Goal: Information Seeking & Learning: Check status

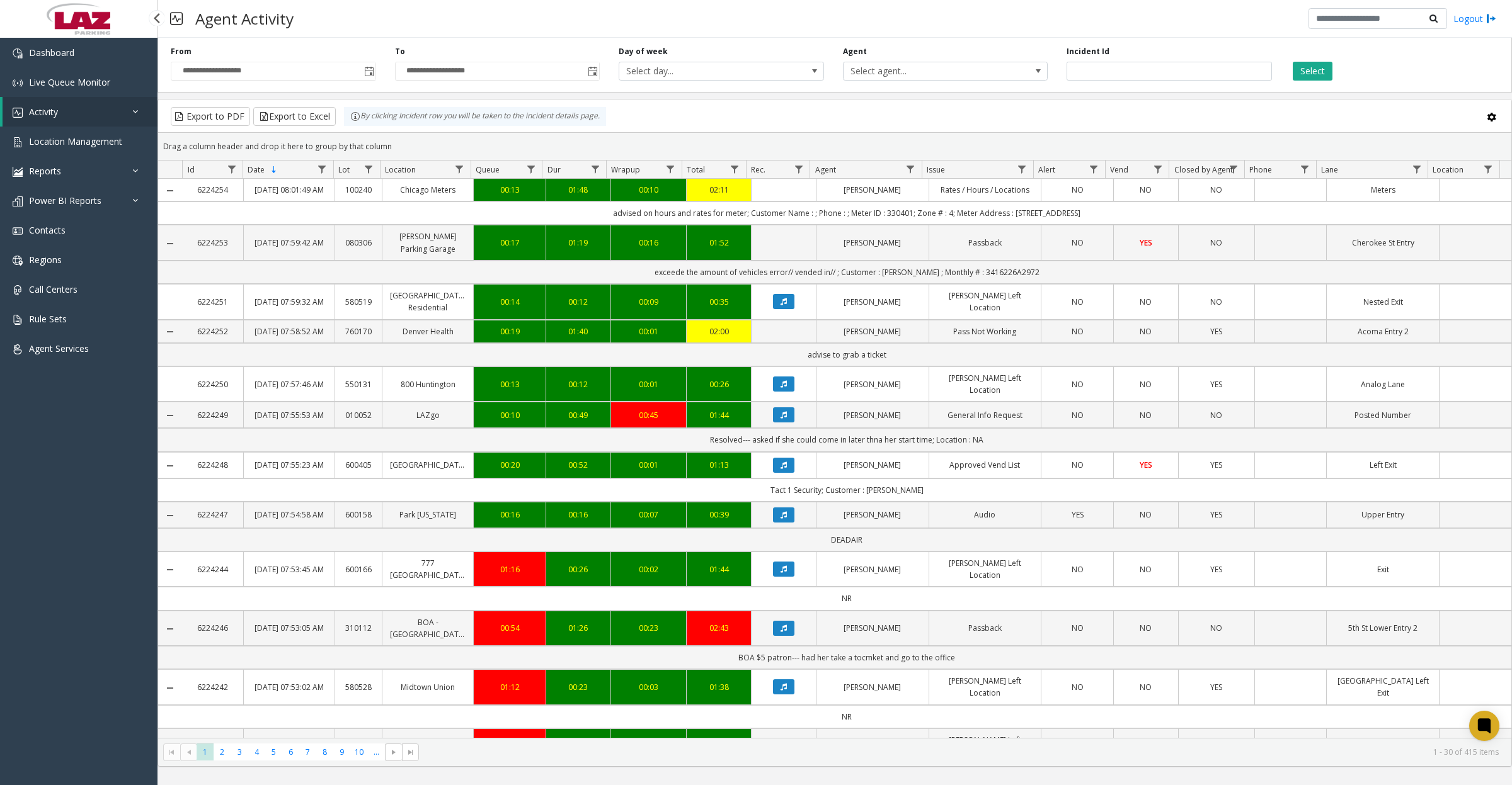
click at [92, 115] on link "Activity" at bounding box center [79, 112] width 155 height 29
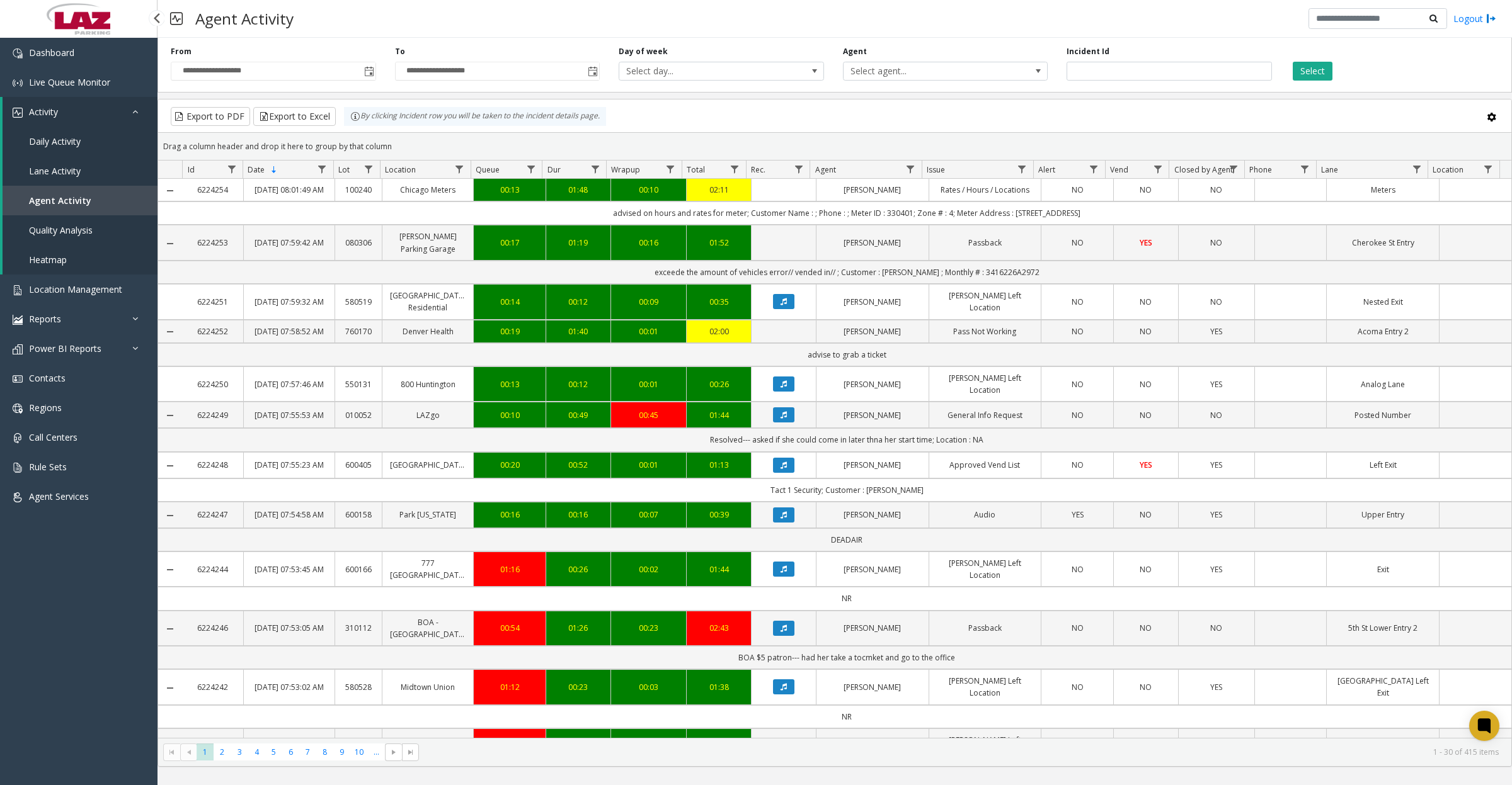
click at [78, 142] on span "Daily Activity" at bounding box center [54, 142] width 51 height 12
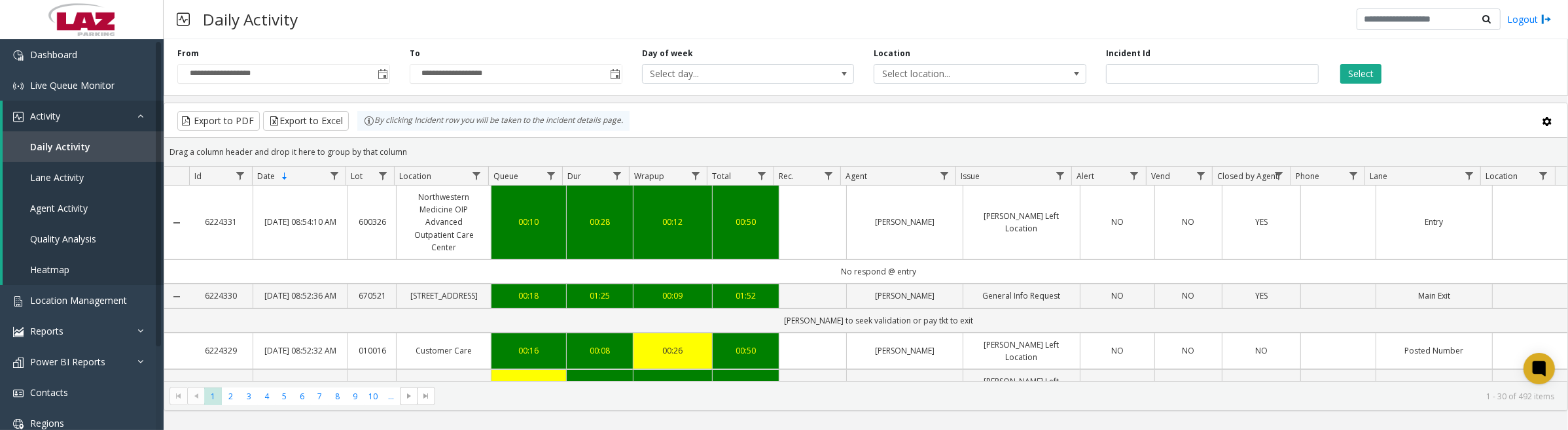
click at [382, 75] on span "Toggle popup" at bounding box center [382, 74] width 10 height 10
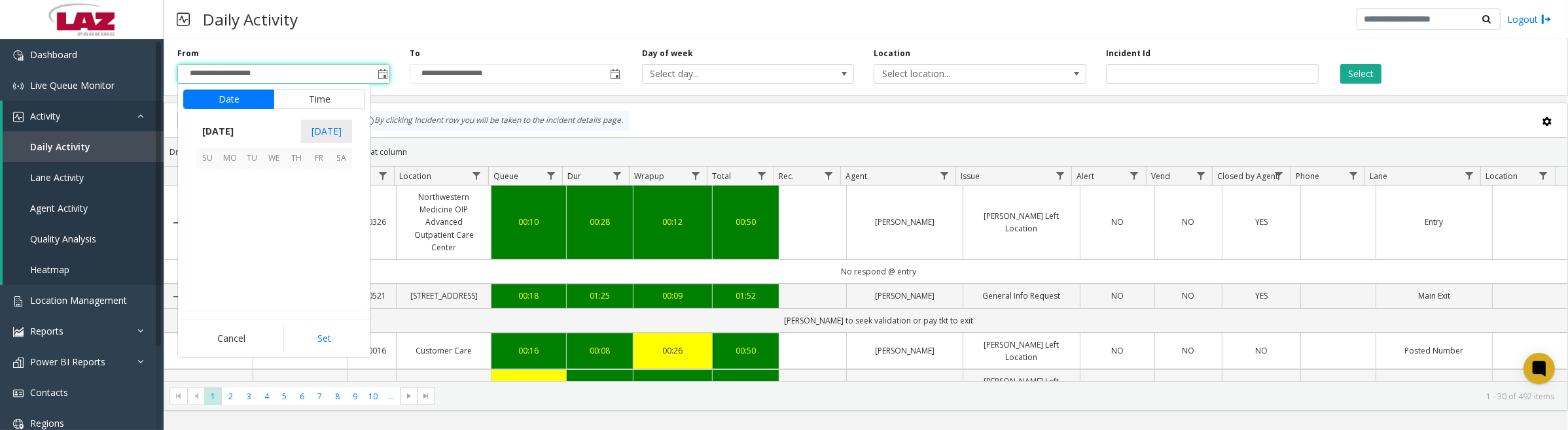
scroll to position [234788, 0]
click at [278, 180] on span "1" at bounding box center [274, 180] width 22 height 22
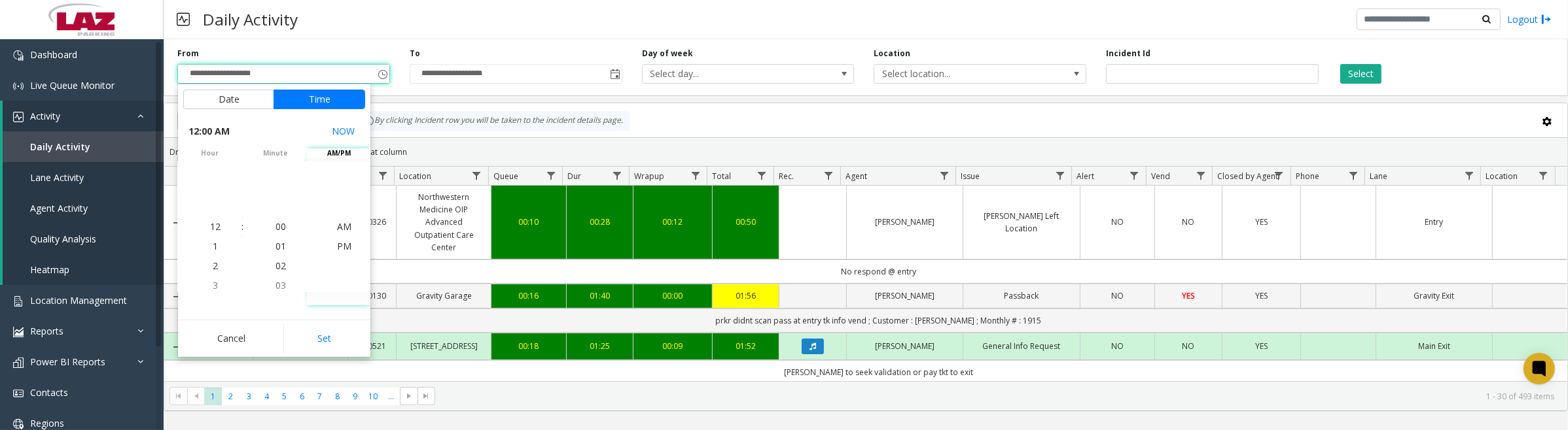
click at [328, 347] on button "Set" at bounding box center [324, 338] width 82 height 29
type input "**********"
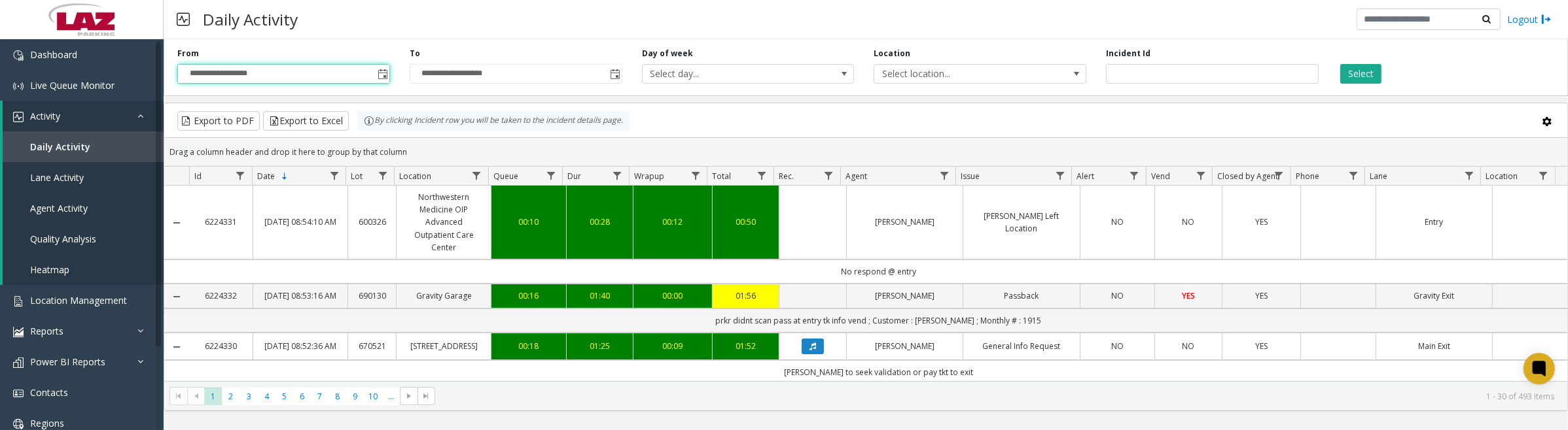
click at [1081, 74] on span at bounding box center [1076, 74] width 10 height 10
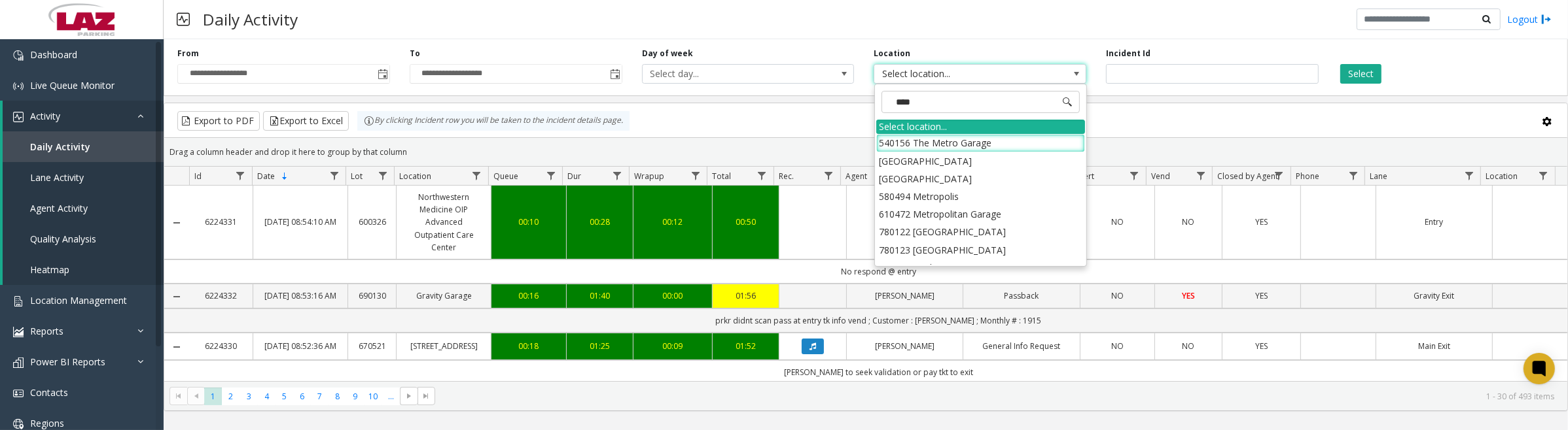
type input "*****"
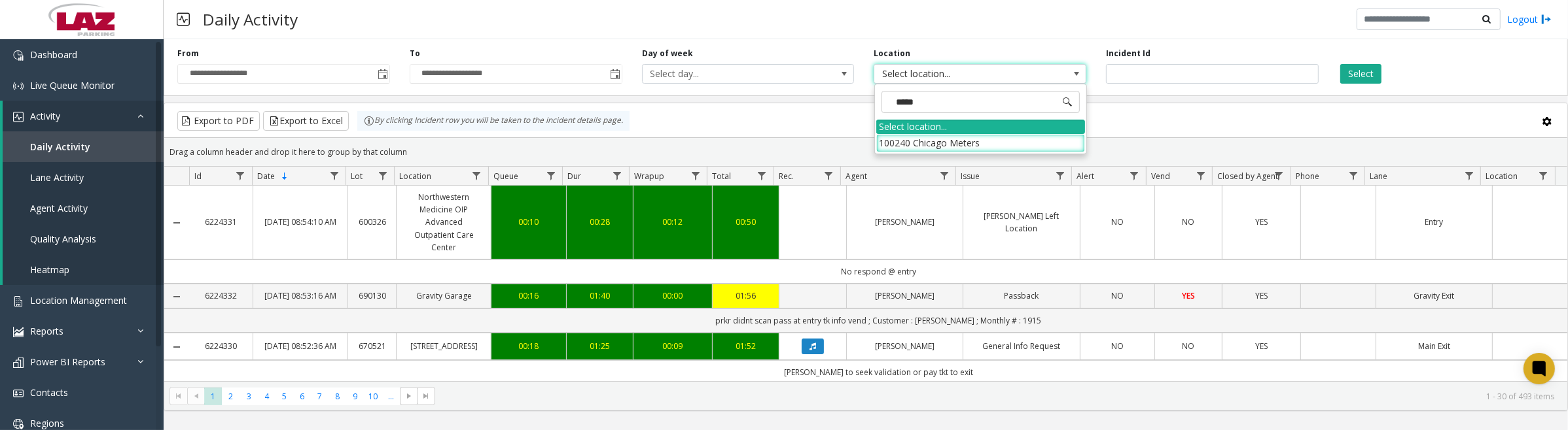
click at [886, 146] on li "100240 Chicago Meters" at bounding box center [980, 143] width 208 height 18
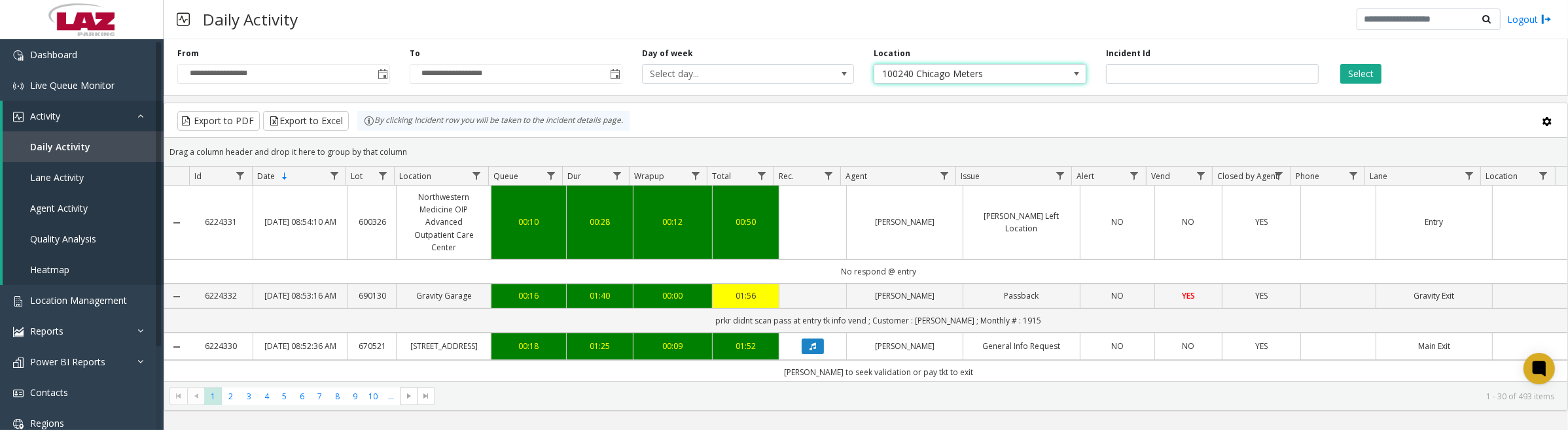
click at [1356, 78] on button "Select" at bounding box center [1360, 74] width 42 height 20
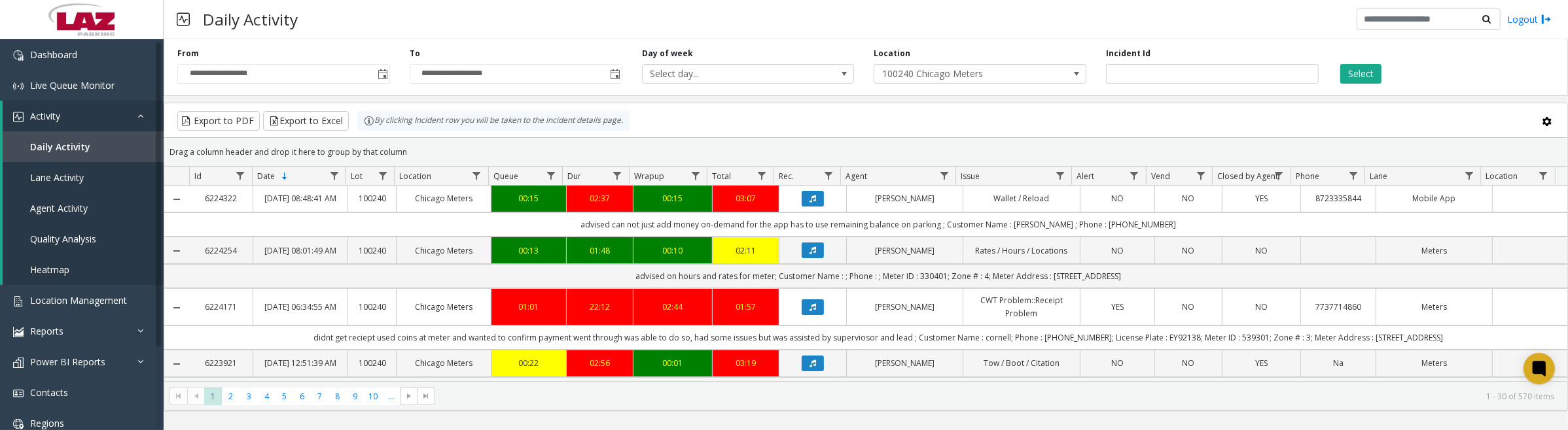
click at [940, 176] on span "Data table" at bounding box center [943, 175] width 10 height 10
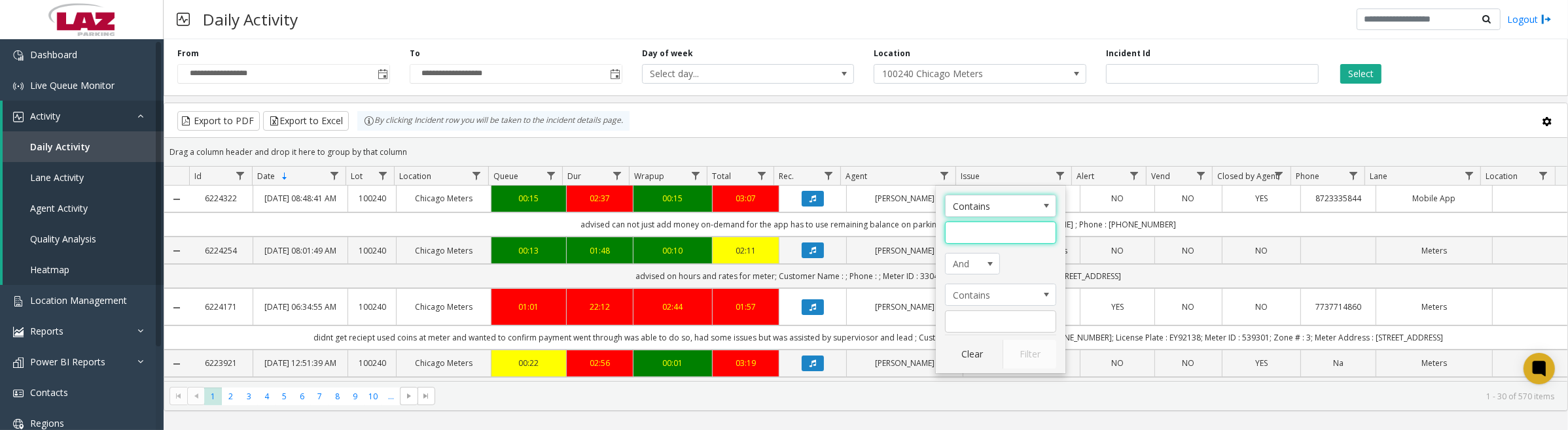
click at [962, 240] on input "Agent Filter" at bounding box center [1001, 233] width 111 height 22
type input "***"
click button "Filter" at bounding box center [1029, 354] width 53 height 29
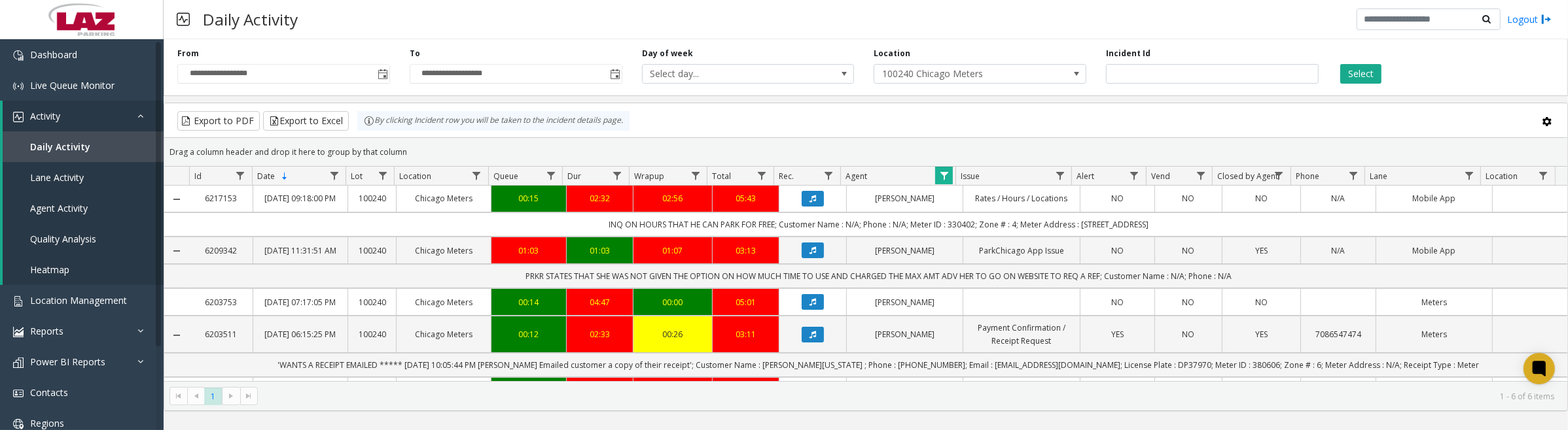
click at [809, 255] on icon "Data table" at bounding box center [813, 251] width 6 height 8
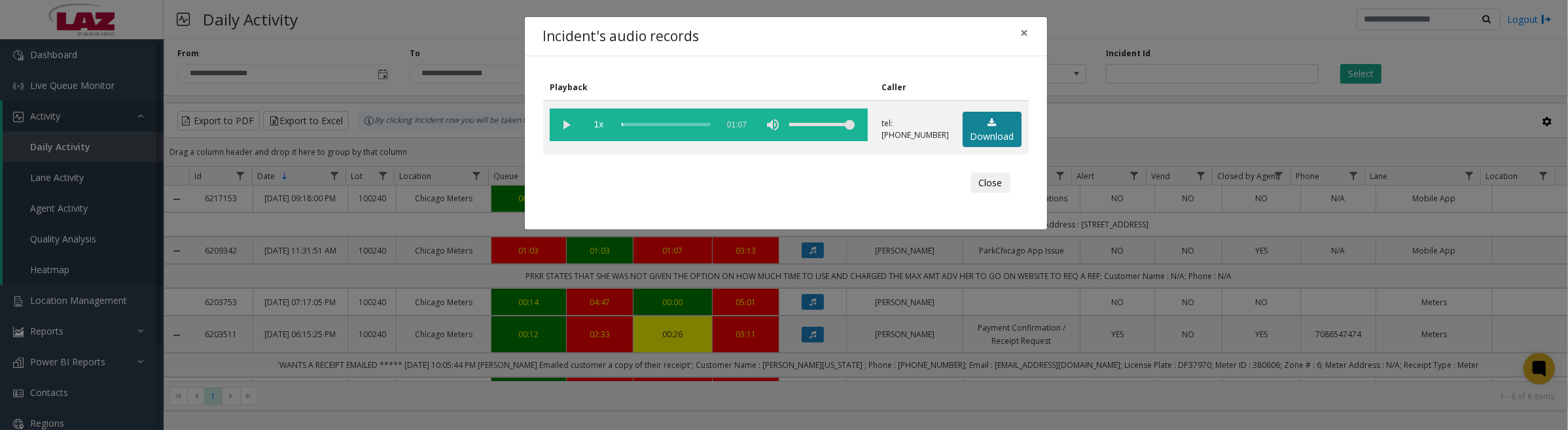
click at [990, 128] on link "Download" at bounding box center [991, 130] width 59 height 36
click at [567, 120] on vg-play-pause at bounding box center [566, 125] width 33 height 33
click at [993, 187] on button "Close" at bounding box center [990, 182] width 39 height 21
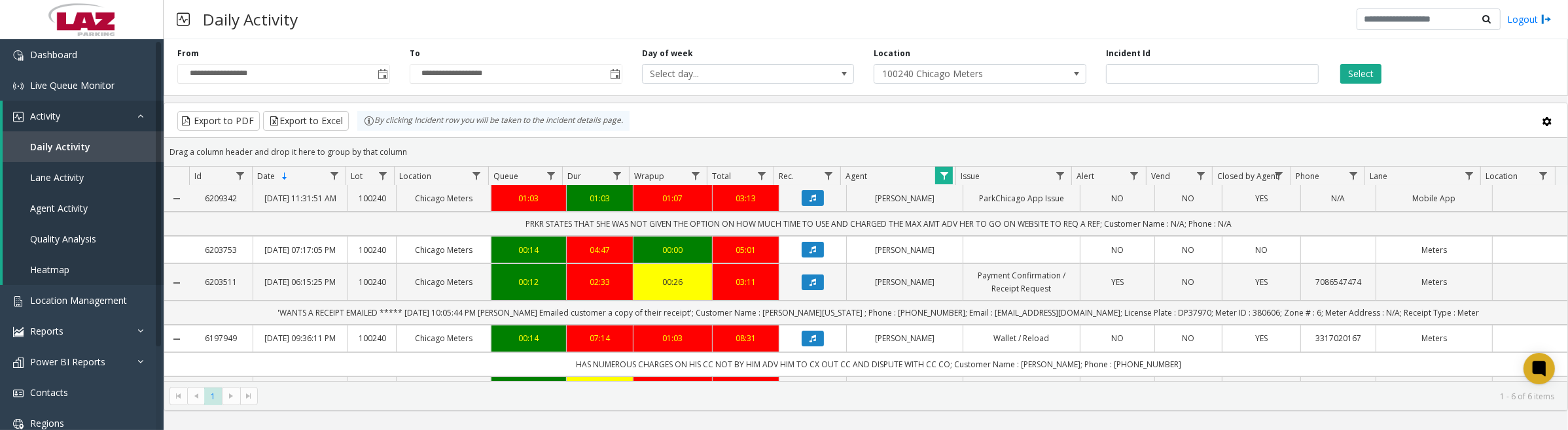
scroll to position [81, 0]
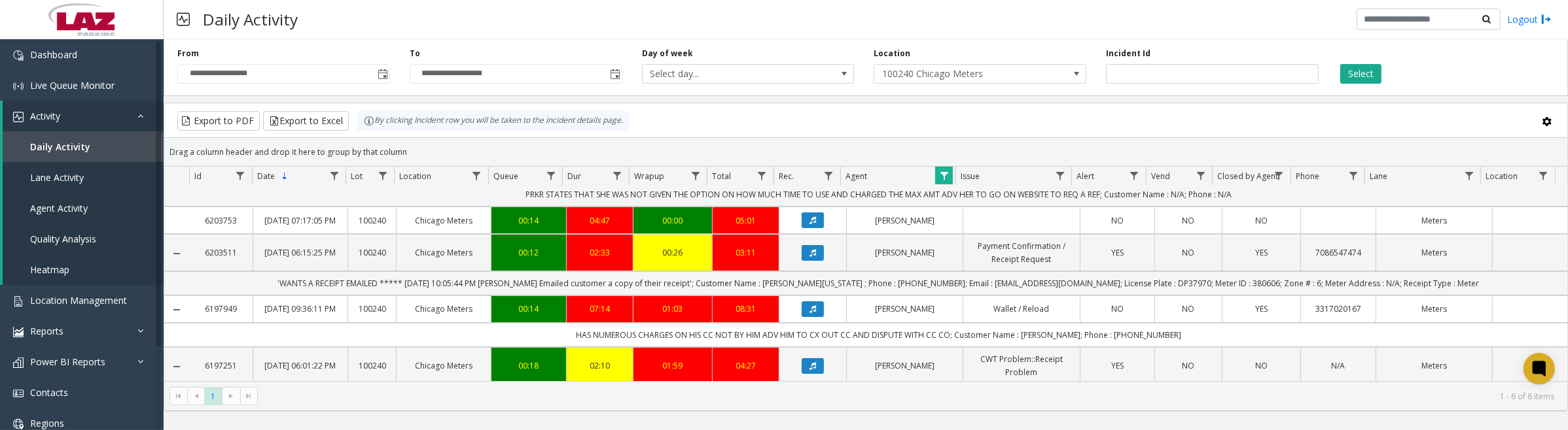
click at [803, 261] on button "Data table" at bounding box center [813, 253] width 22 height 16
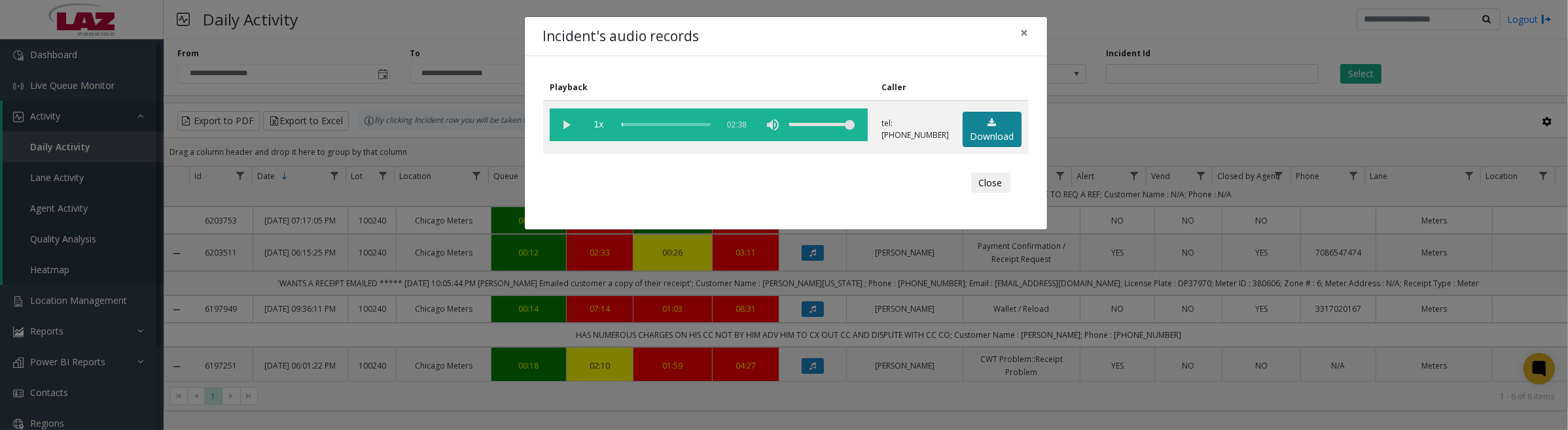
click at [983, 129] on link "Download" at bounding box center [991, 130] width 59 height 36
click at [977, 184] on button "Close" at bounding box center [990, 182] width 39 height 21
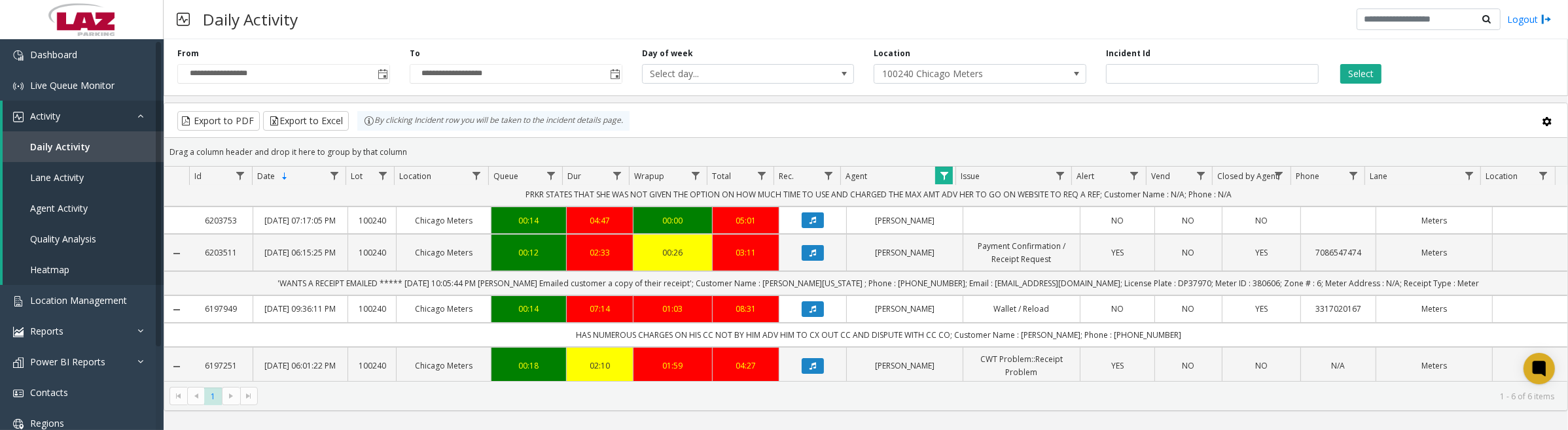
click at [942, 179] on span "Data table" at bounding box center [943, 175] width 10 height 10
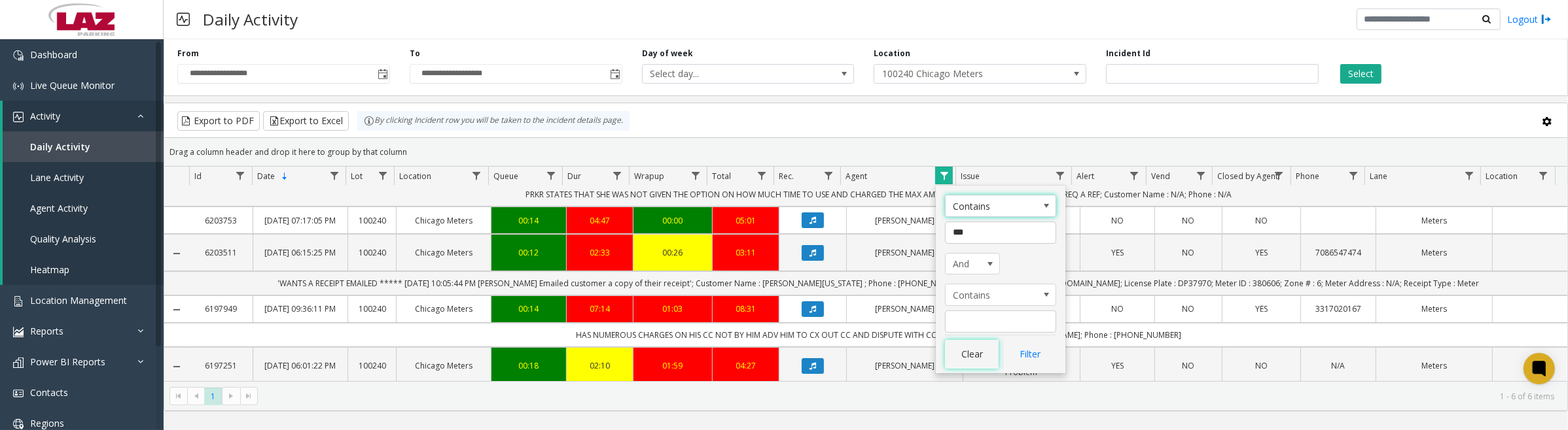
click at [982, 358] on button "Clear" at bounding box center [972, 354] width 53 height 29
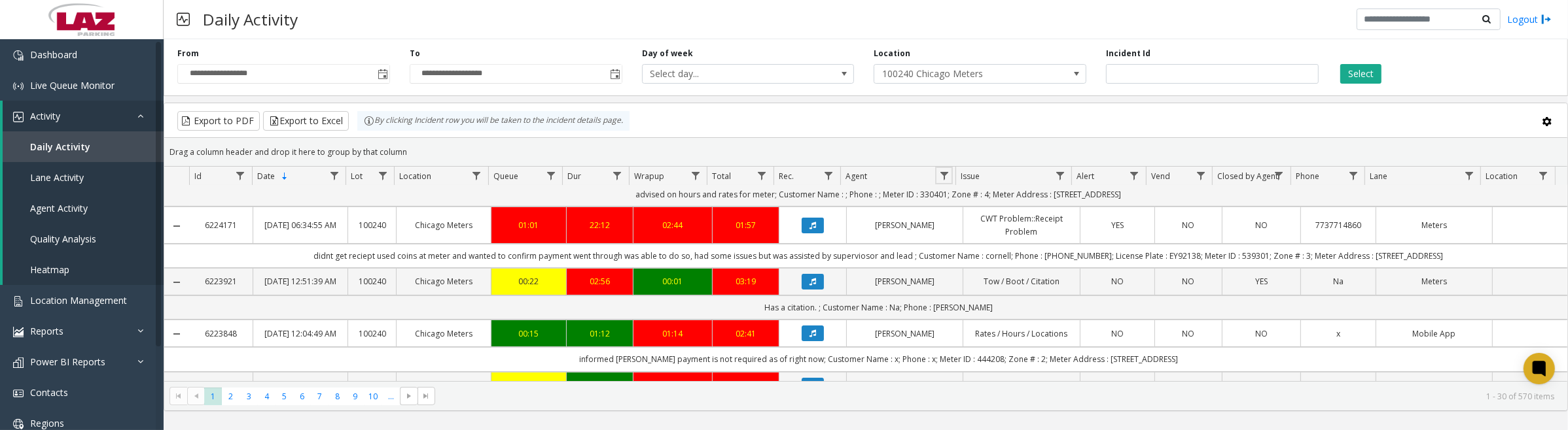
click at [944, 177] on span "Data table" at bounding box center [943, 175] width 10 height 10
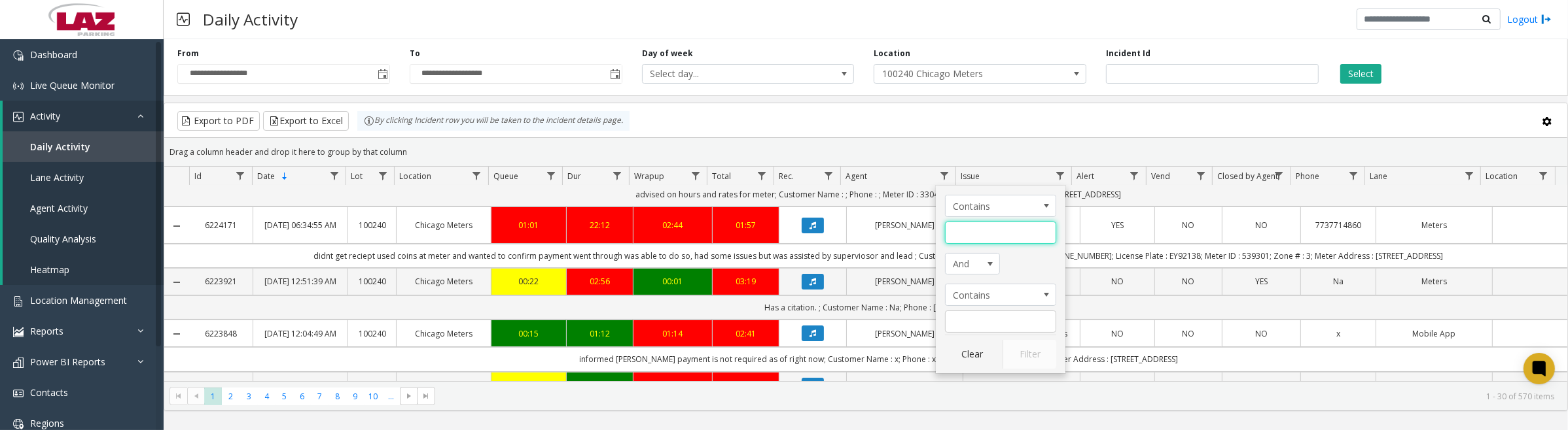
click at [965, 240] on input "Agent Filter" at bounding box center [1001, 233] width 111 height 22
type input "****"
click button "Filter" at bounding box center [1029, 354] width 53 height 29
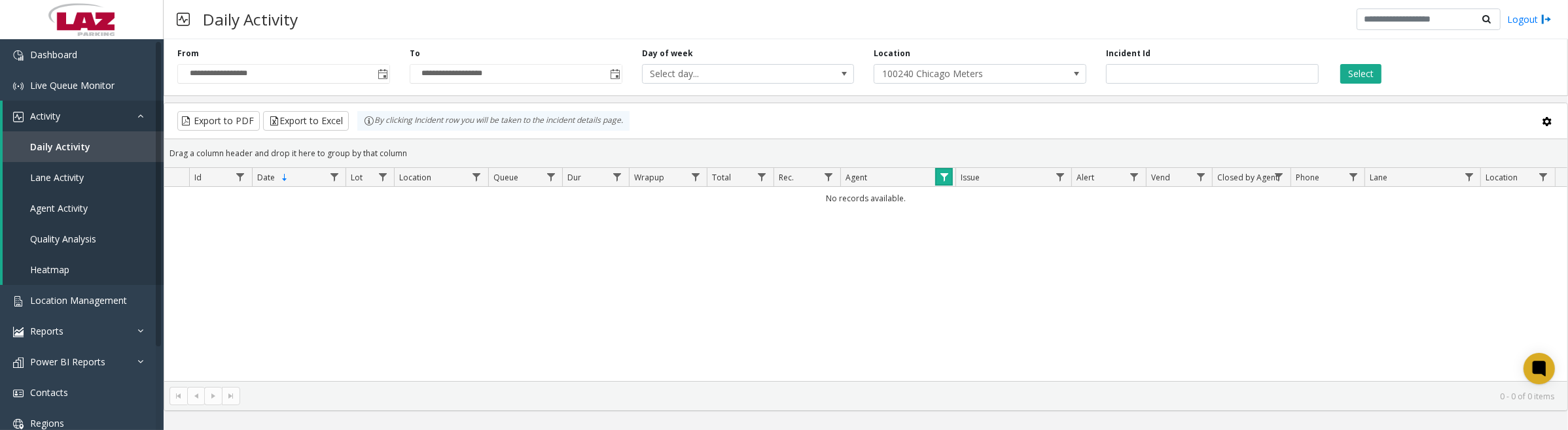
click at [943, 168] on link "Data table" at bounding box center [943, 177] width 18 height 18
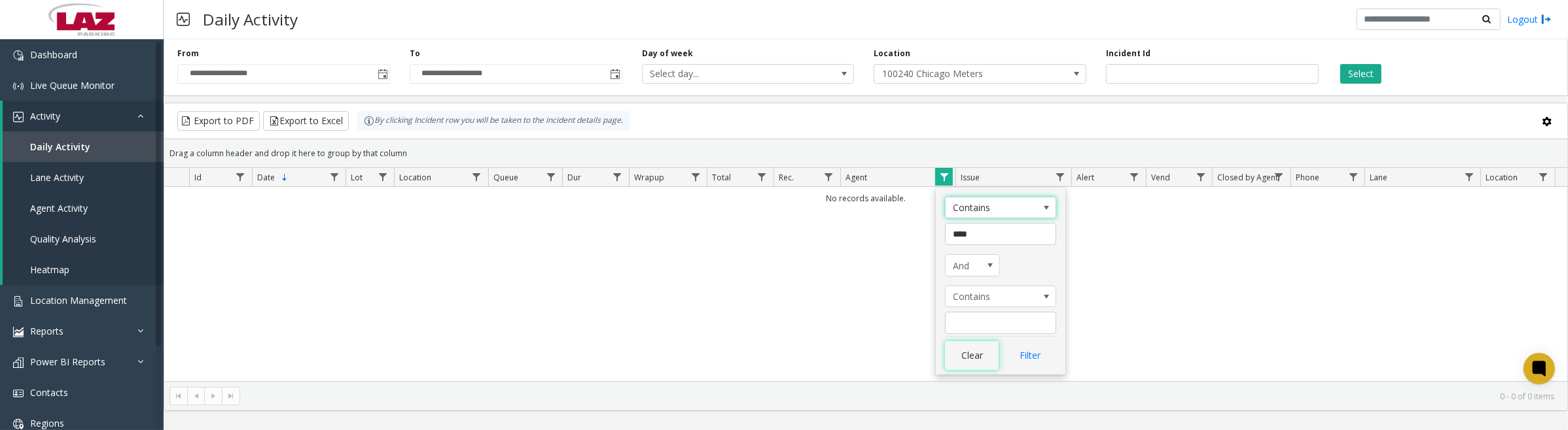
click at [964, 355] on button "Clear" at bounding box center [972, 356] width 53 height 29
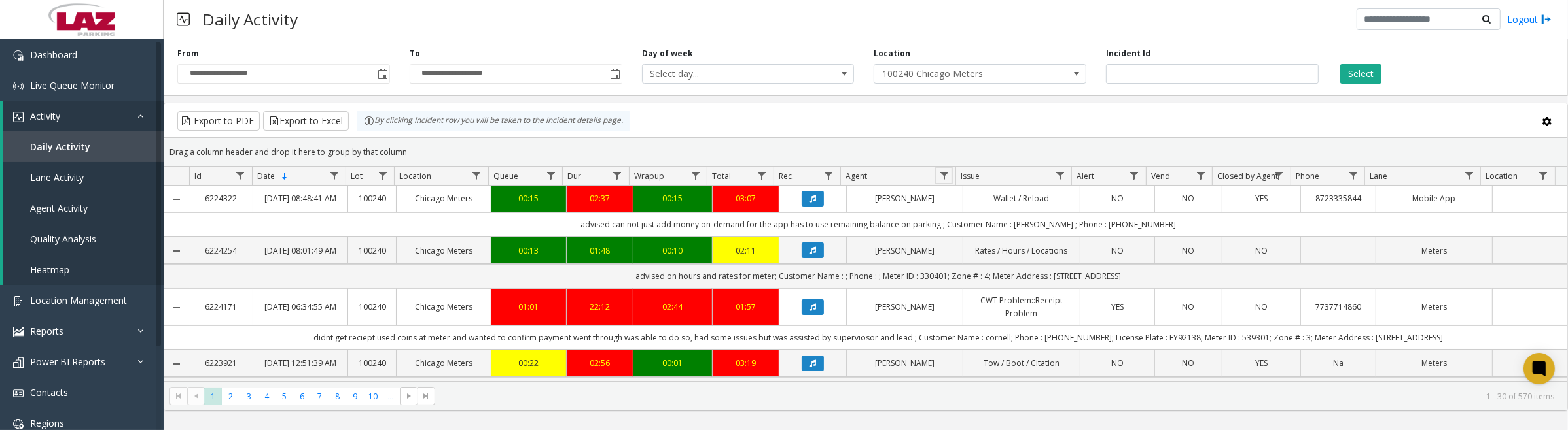
click at [944, 181] on span "Data table" at bounding box center [943, 175] width 10 height 10
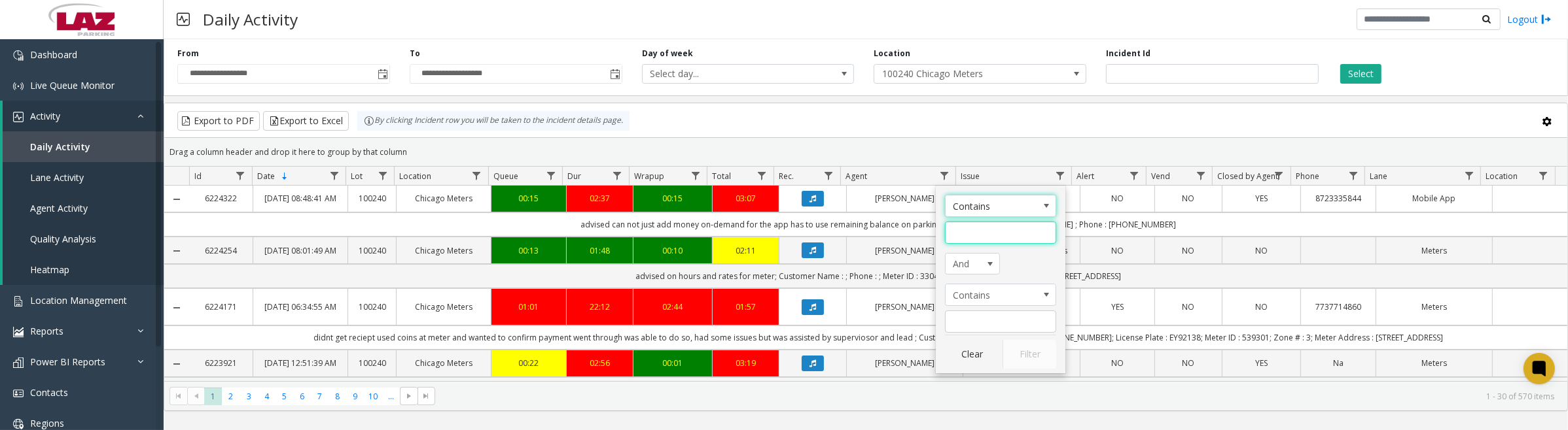
click at [962, 240] on input "Agent Filter" at bounding box center [1001, 233] width 111 height 22
type input "****"
click button "Filter" at bounding box center [1029, 354] width 53 height 29
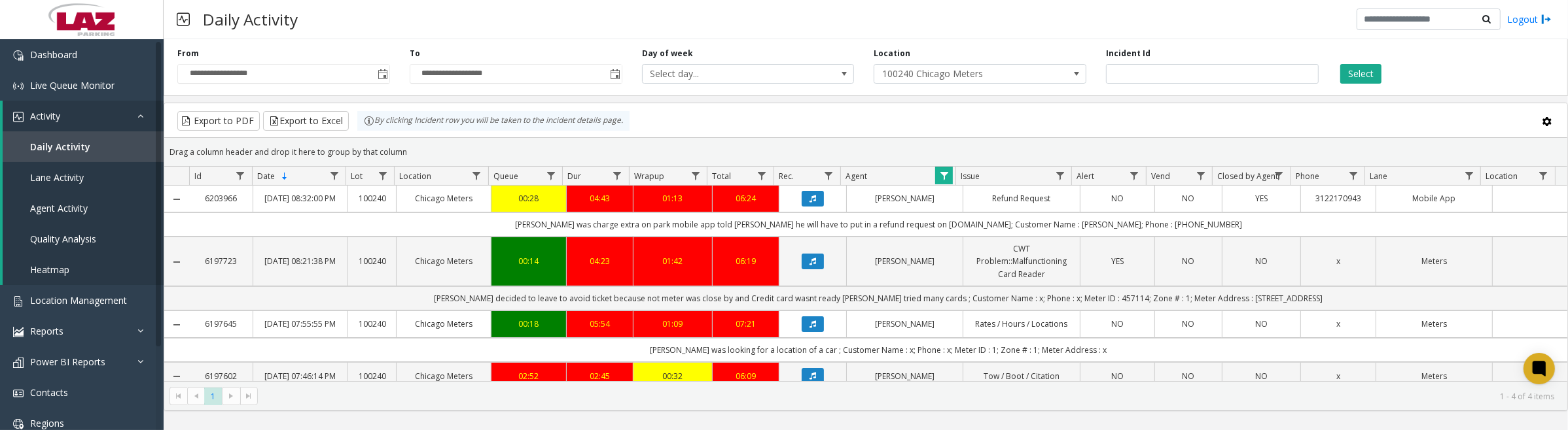
click at [802, 204] on button "Data table" at bounding box center [813, 199] width 22 height 16
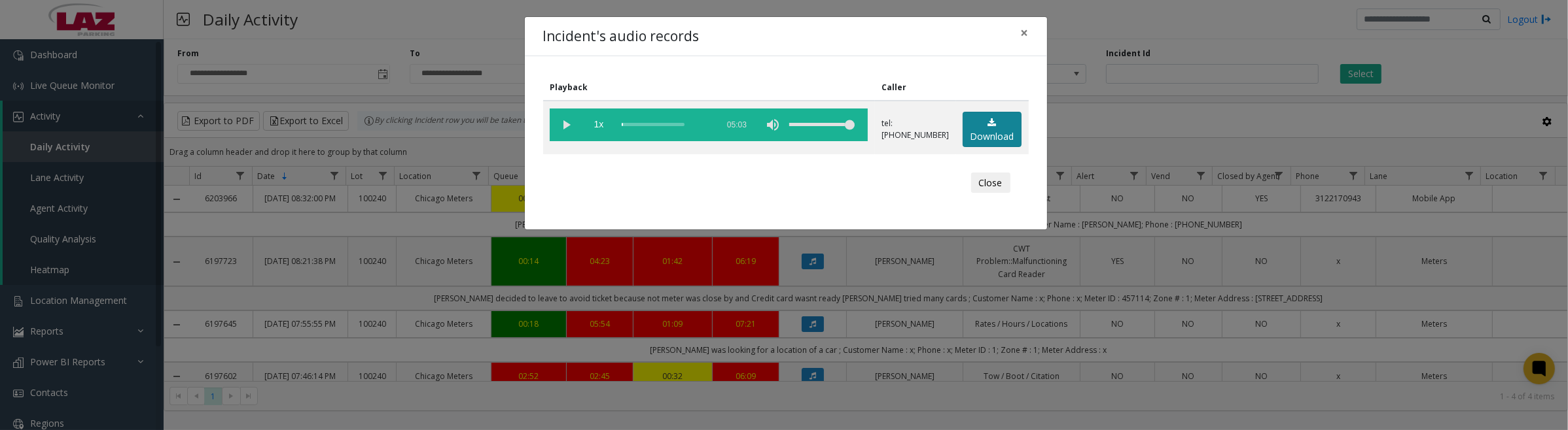
click at [995, 129] on link "Download" at bounding box center [991, 130] width 59 height 36
click at [565, 126] on vg-play-pause at bounding box center [566, 125] width 33 height 33
click at [987, 183] on button "Close" at bounding box center [990, 182] width 39 height 21
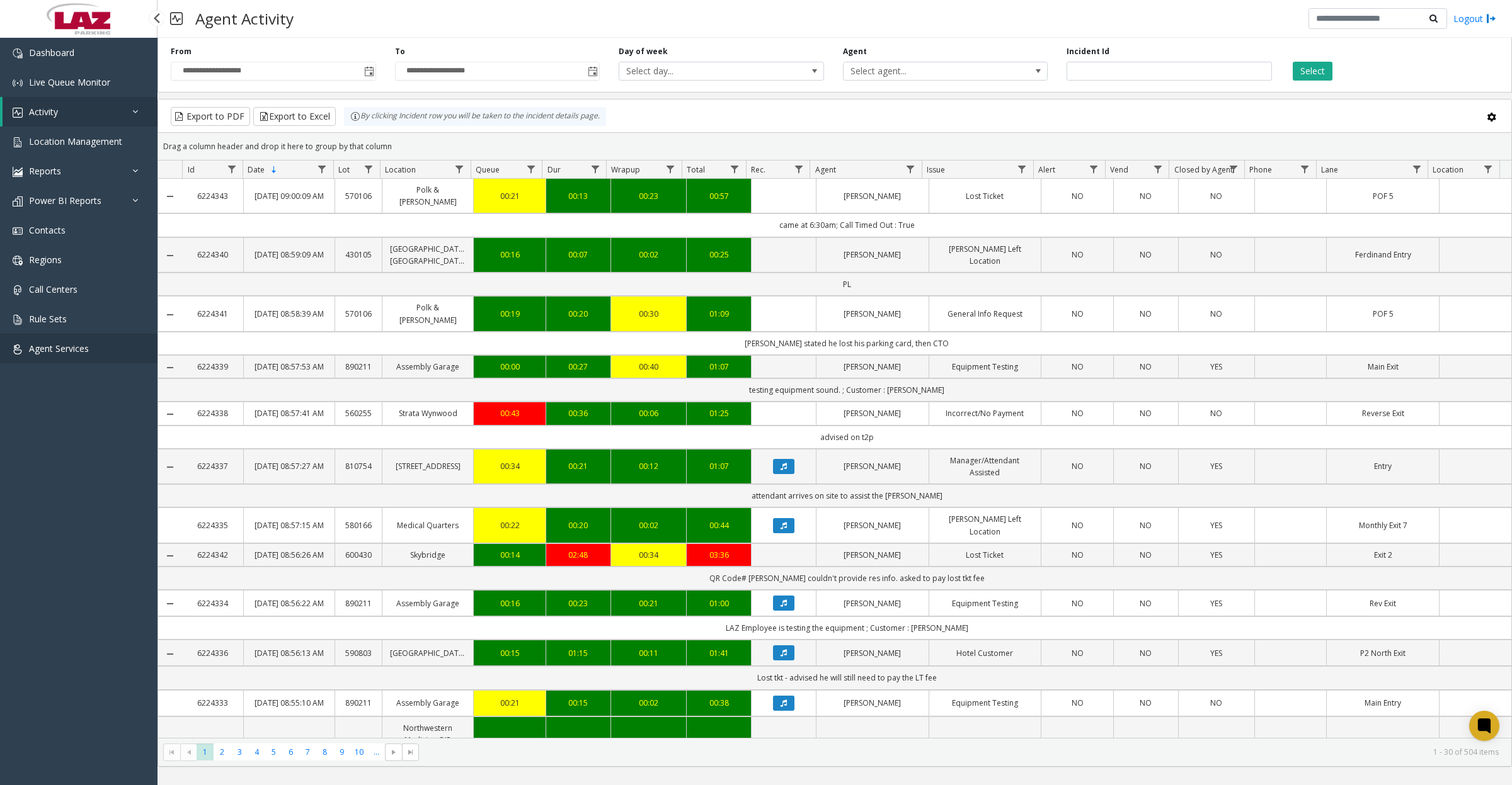
click at [77, 357] on link "Agent Services" at bounding box center [78, 348] width 158 height 29
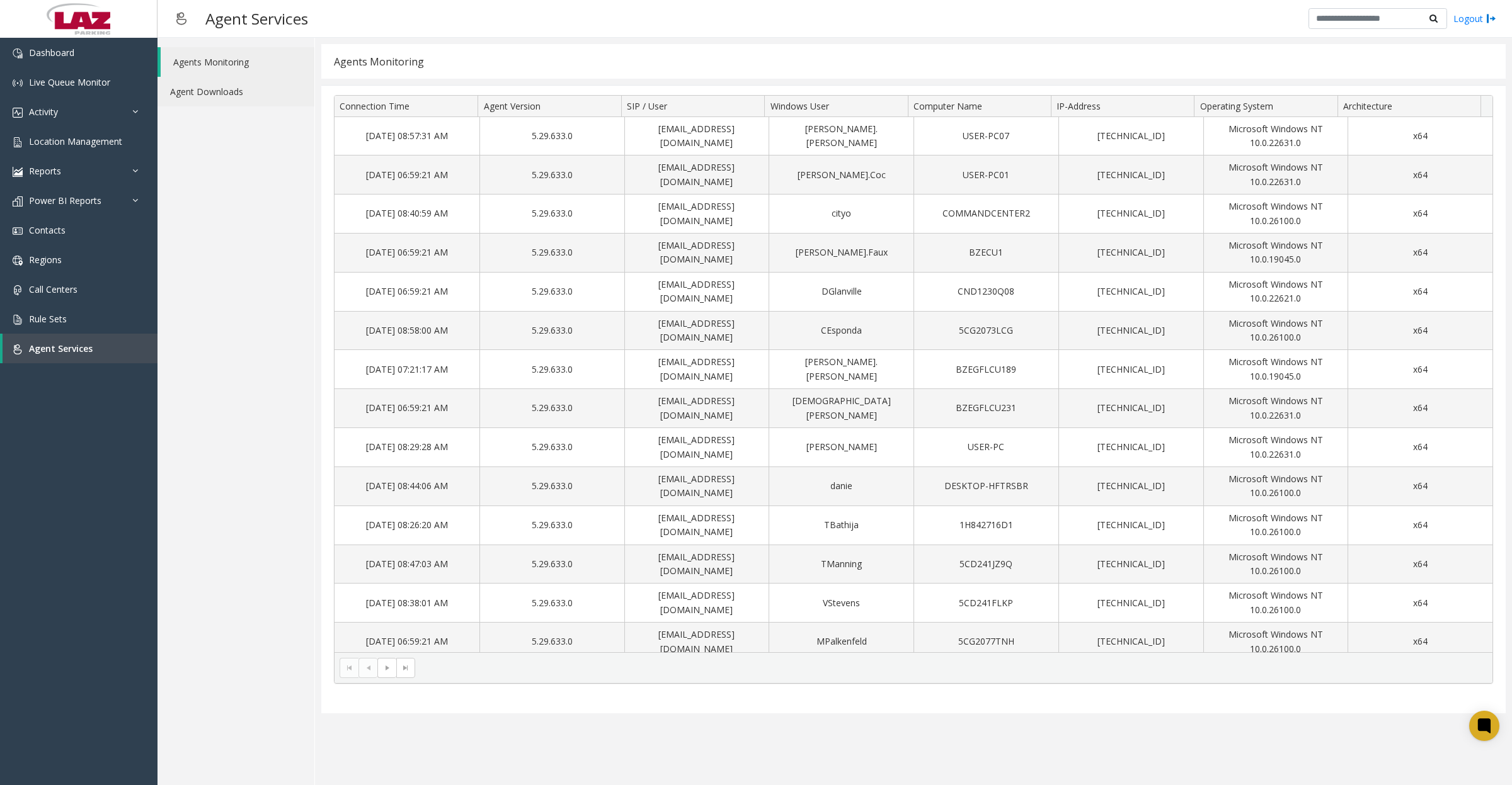
click at [263, 94] on link "Agent Downloads" at bounding box center [236, 91] width 157 height 29
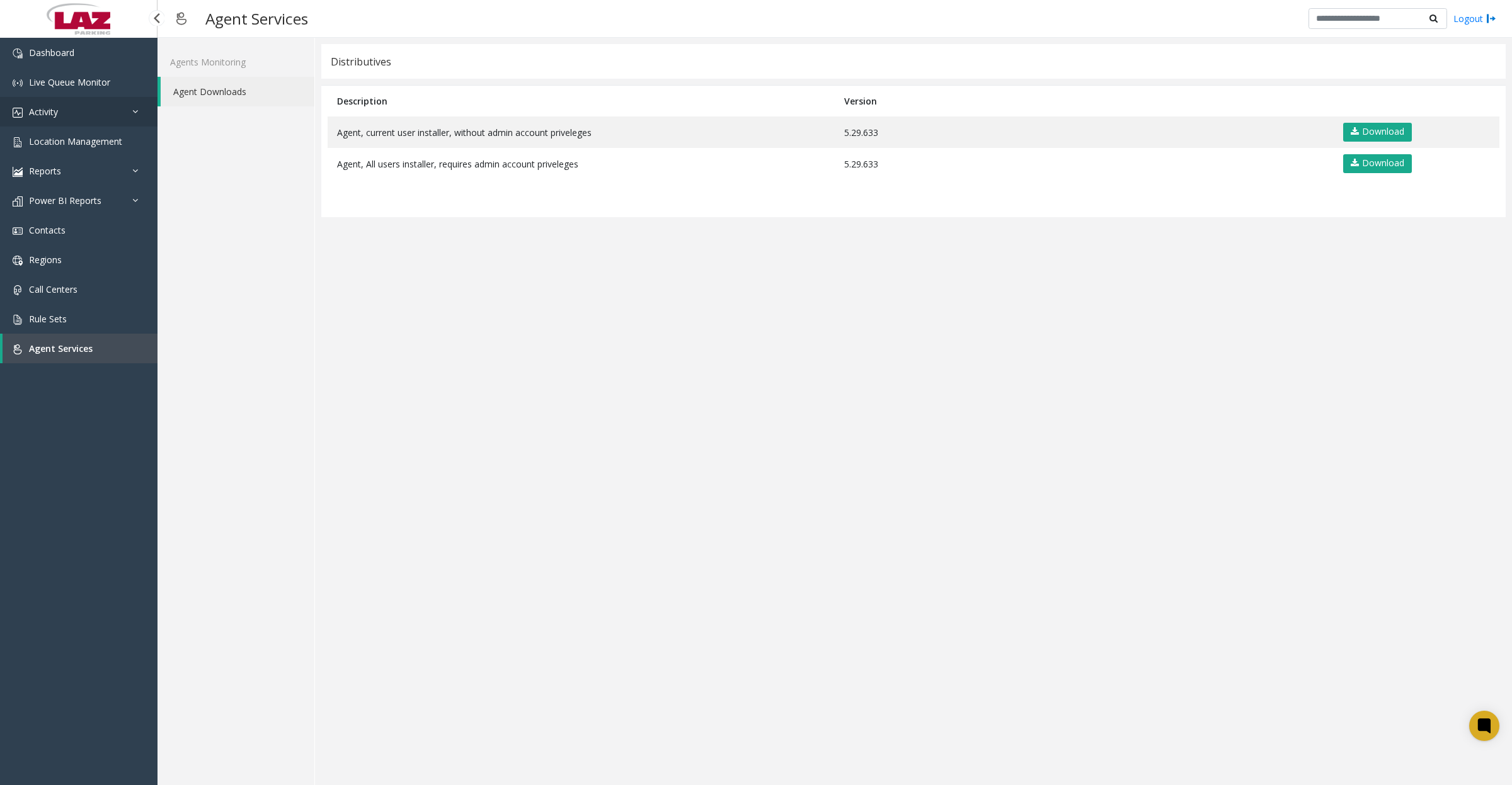
click at [68, 115] on link "Activity" at bounding box center [78, 112] width 158 height 29
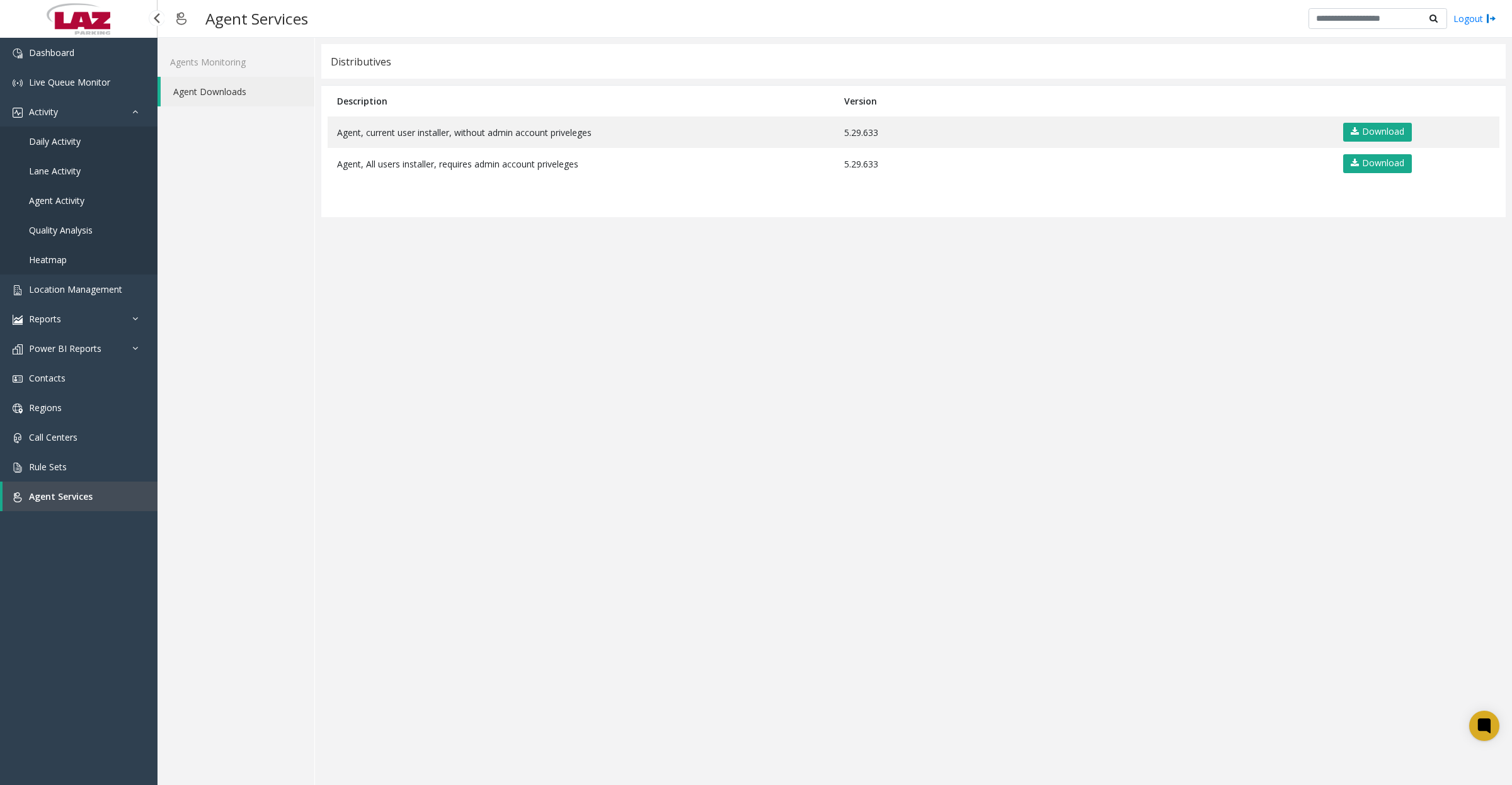
click at [66, 136] on span "Daily Activity" at bounding box center [54, 142] width 51 height 12
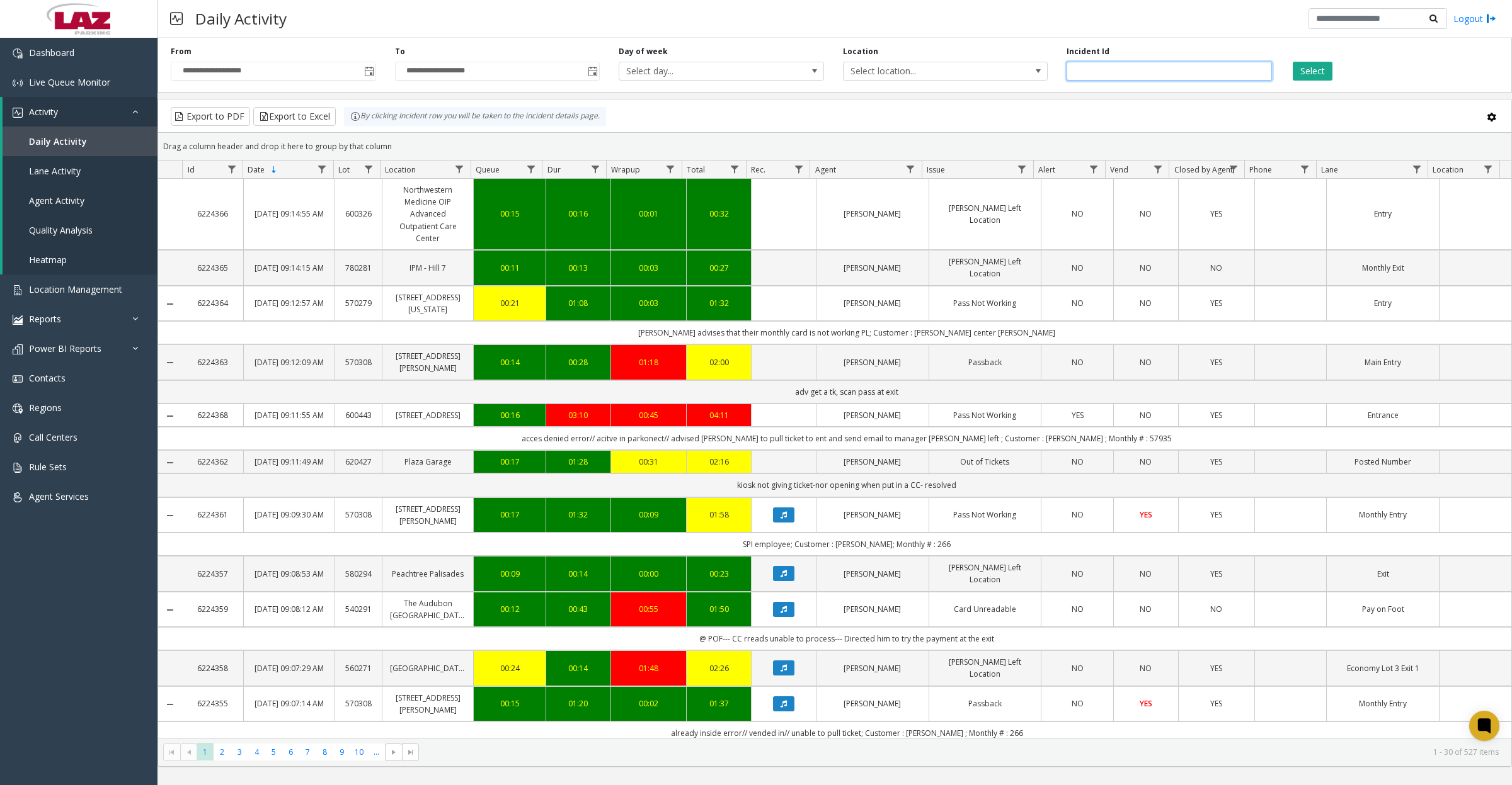
click at [1132, 76] on input "number" at bounding box center [1169, 71] width 205 height 19
type input "*******"
click at [1293, 62] on button "Select" at bounding box center [1313, 71] width 40 height 19
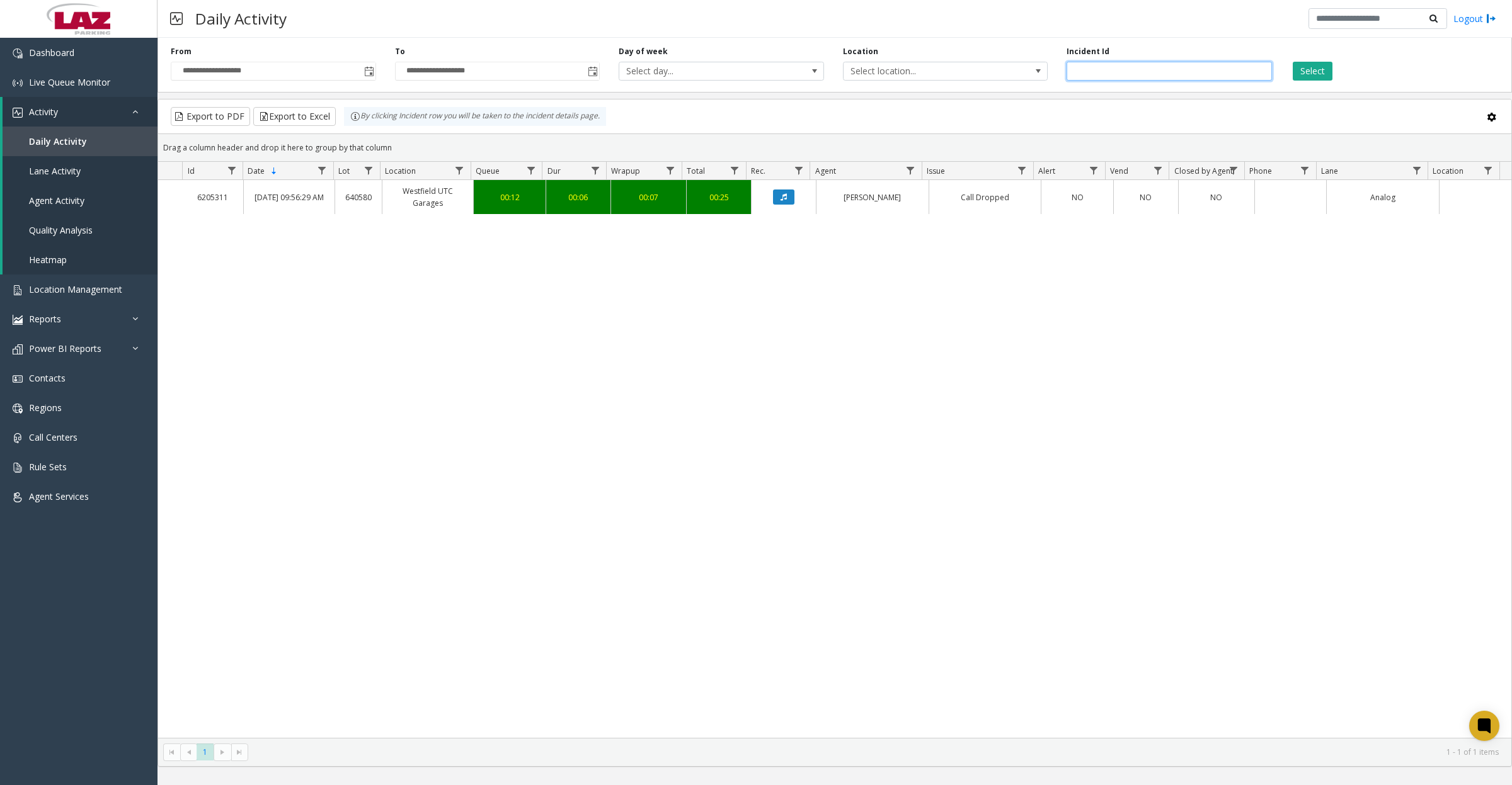
click at [1122, 67] on input "*******" at bounding box center [1169, 71] width 205 height 19
type input "*******"
click at [1293, 62] on button "Select" at bounding box center [1313, 71] width 40 height 19
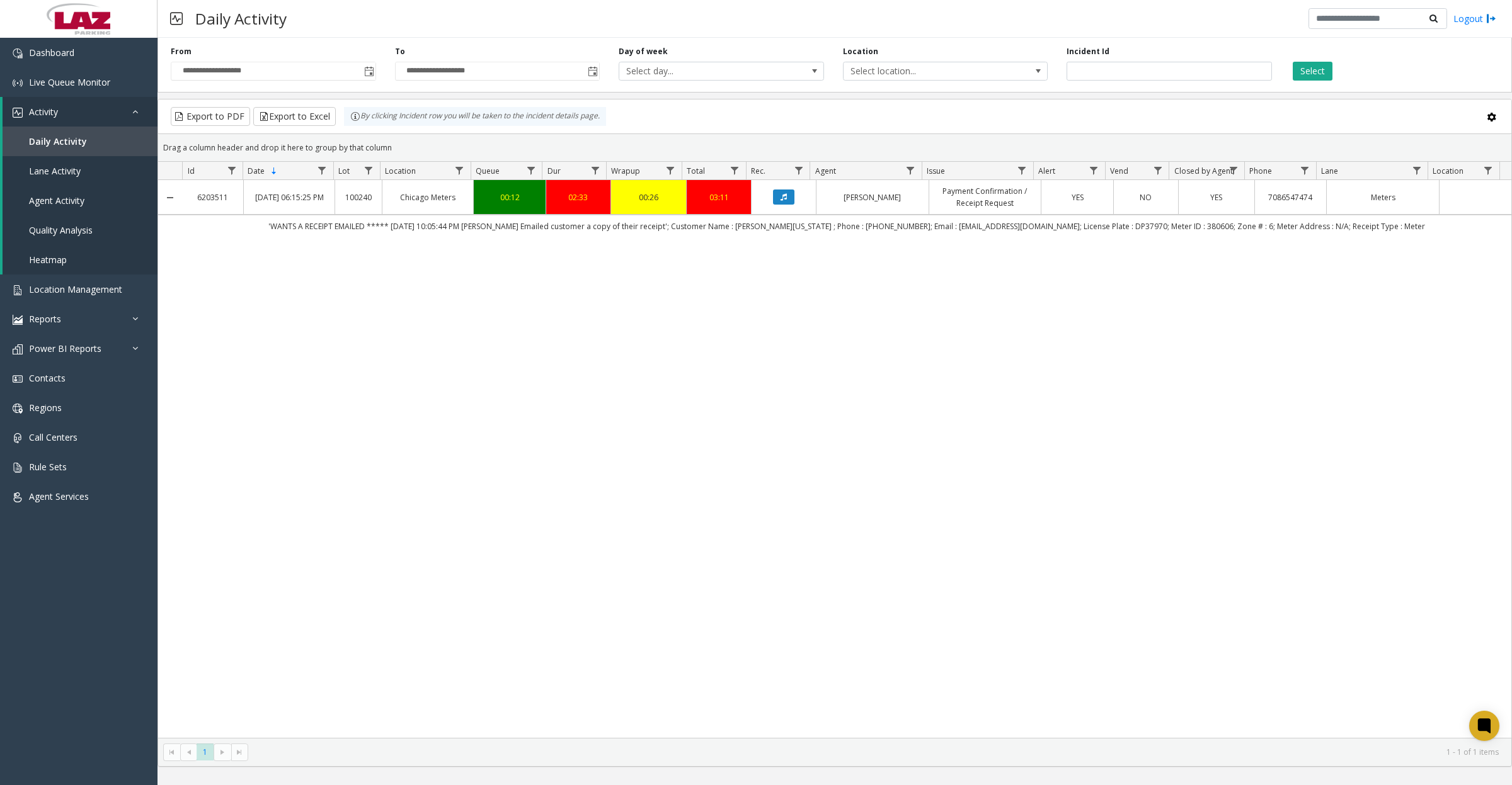
click at [780, 206] on td "Data table" at bounding box center [783, 198] width 65 height 35
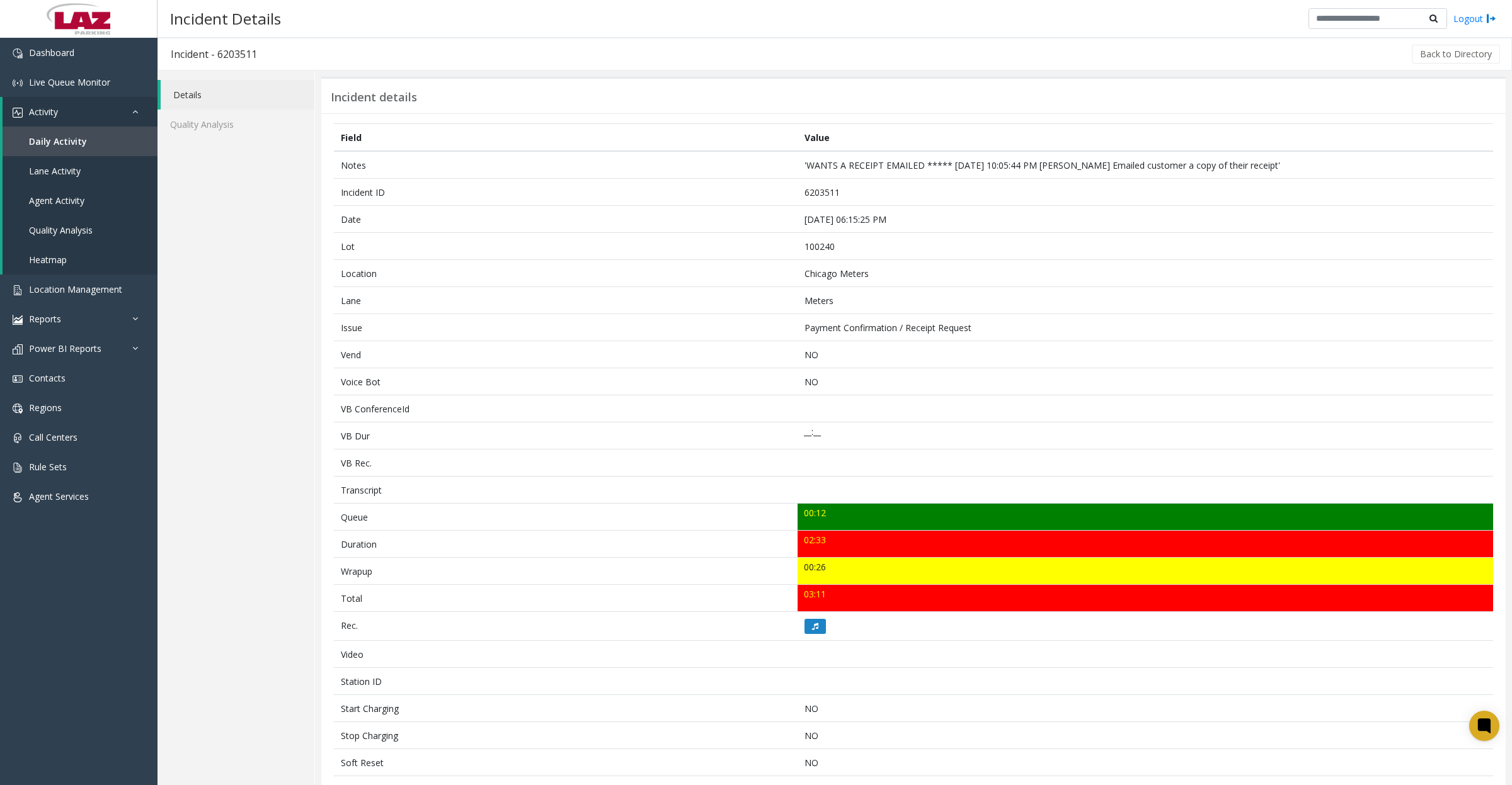
click at [812, 624] on icon at bounding box center [815, 627] width 6 height 8
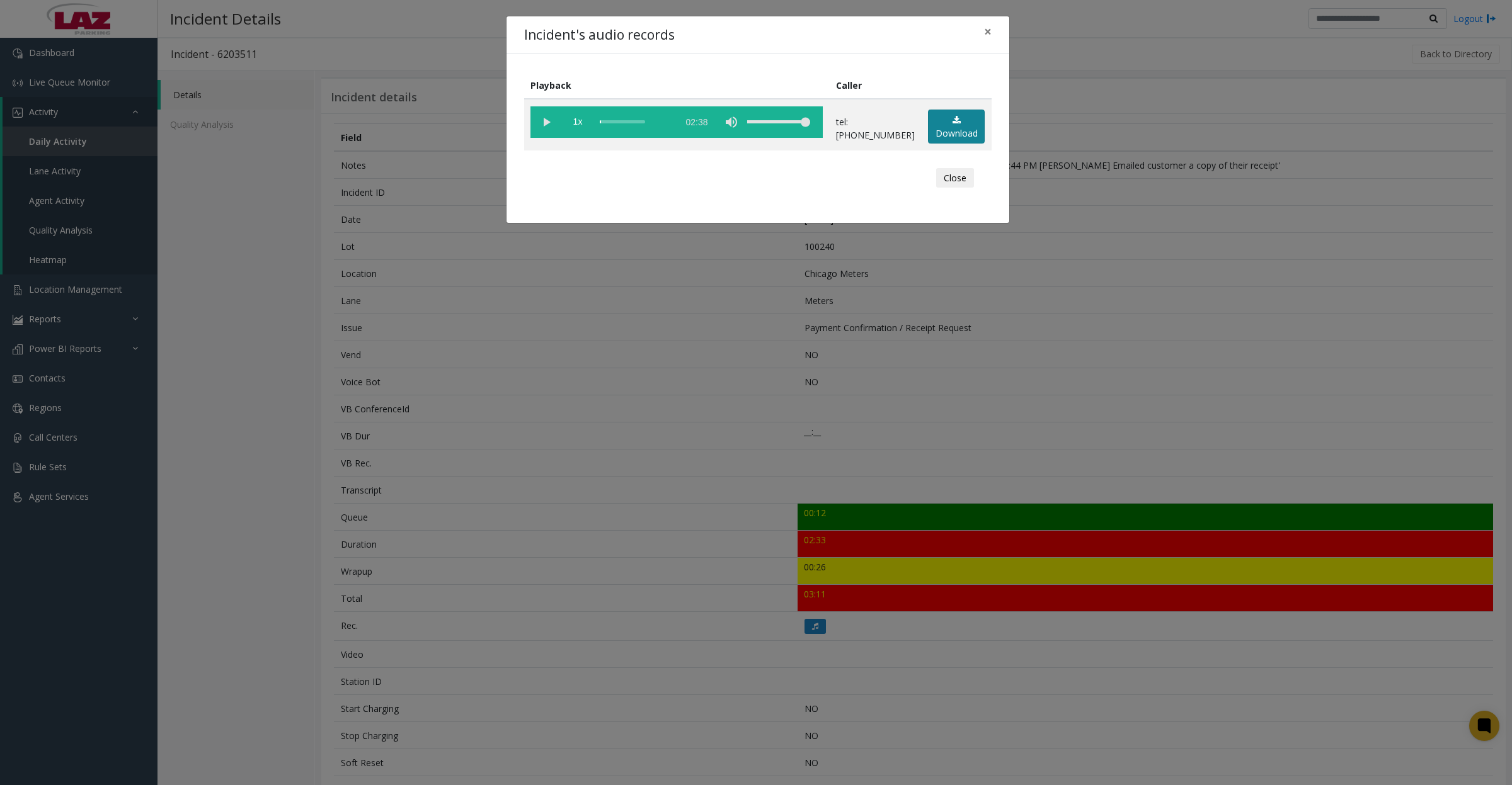
click at [944, 130] on link "Download" at bounding box center [956, 127] width 57 height 35
click at [952, 177] on button "Close" at bounding box center [955, 178] width 38 height 20
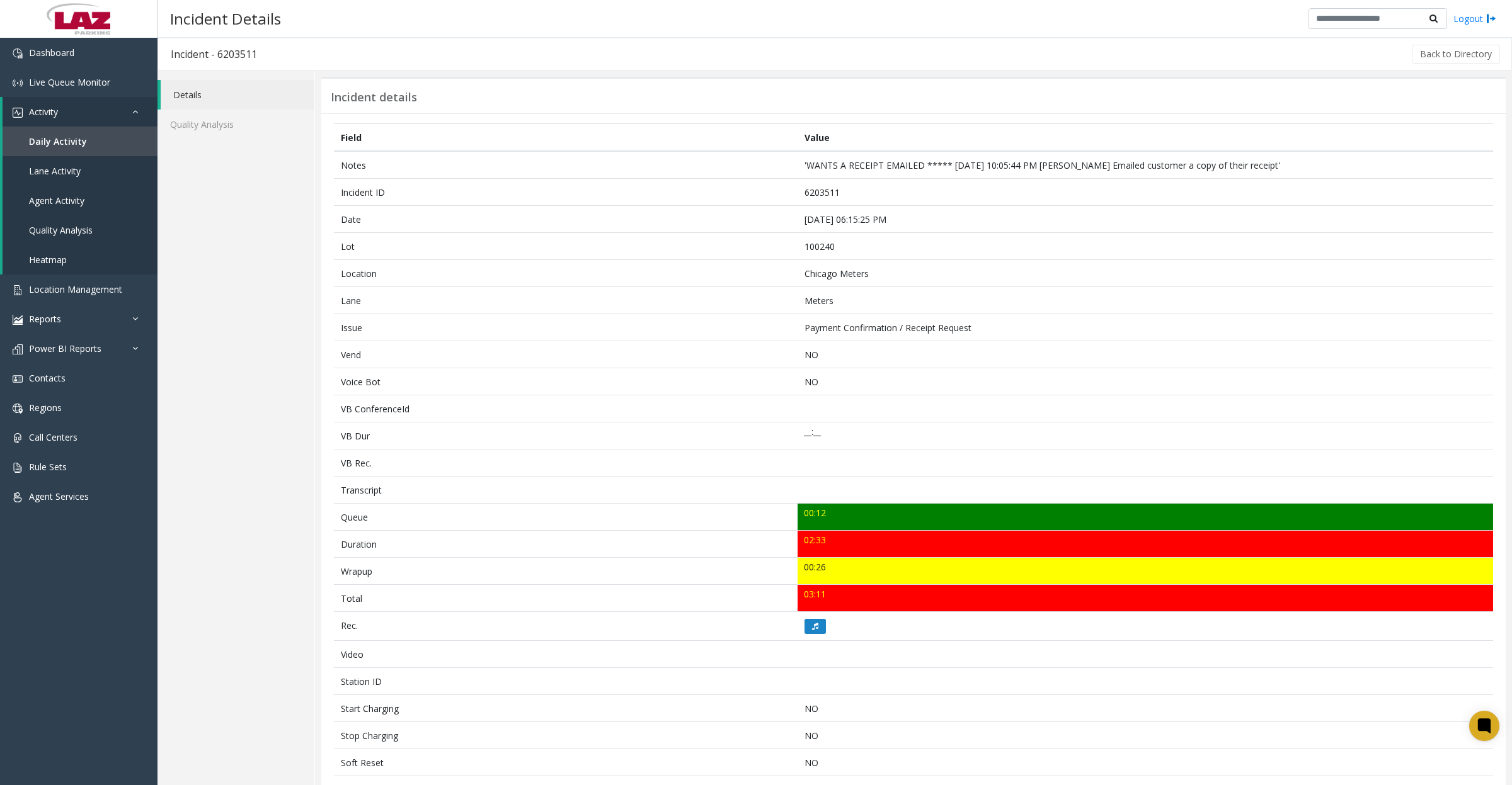
click at [812, 630] on icon at bounding box center [815, 627] width 6 height 8
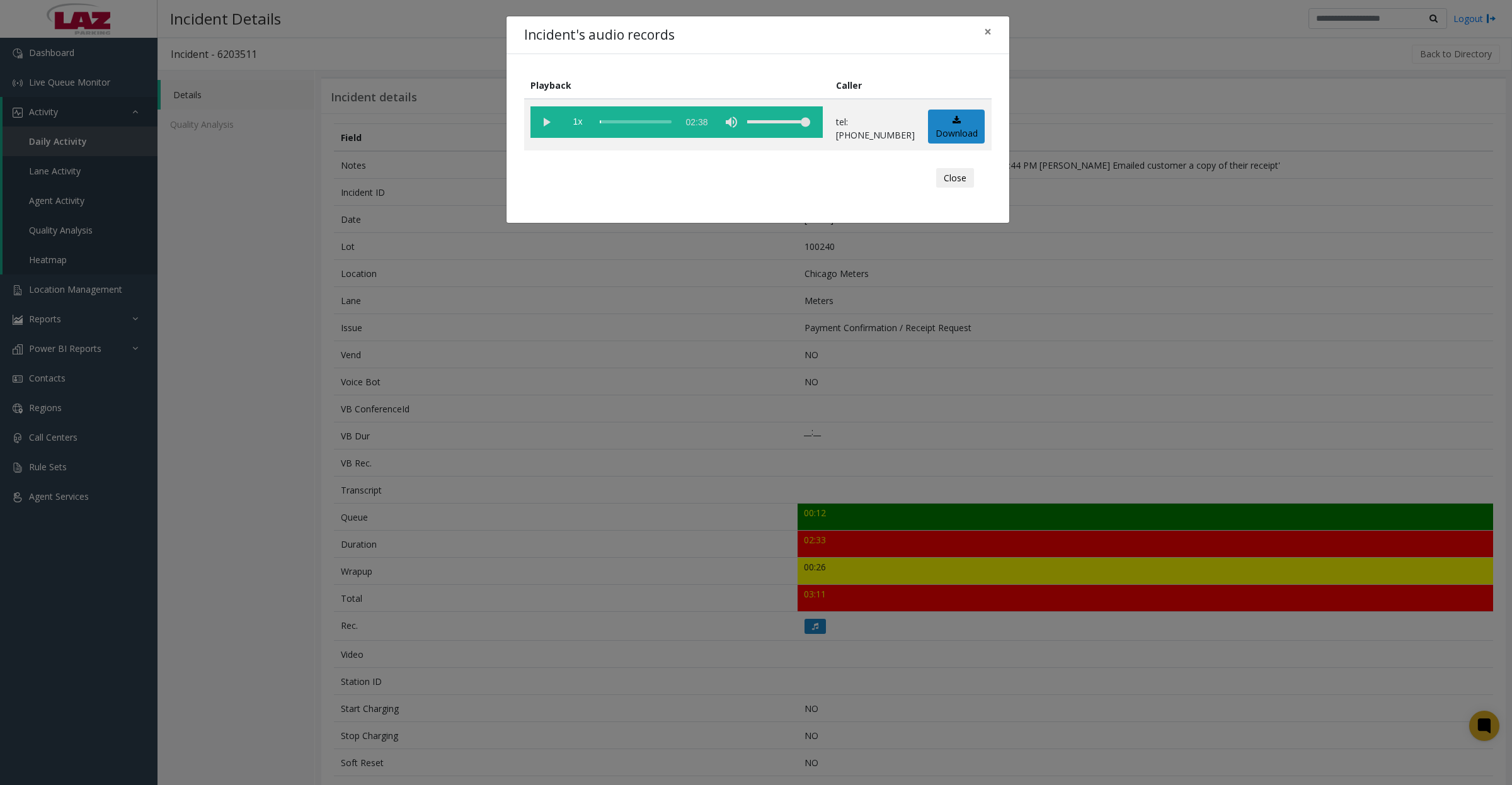
click at [542, 126] on vg-play-pause at bounding box center [546, 122] width 32 height 32
click at [945, 181] on button "Close" at bounding box center [955, 178] width 38 height 20
